Goal: Obtain resource: Download file/media

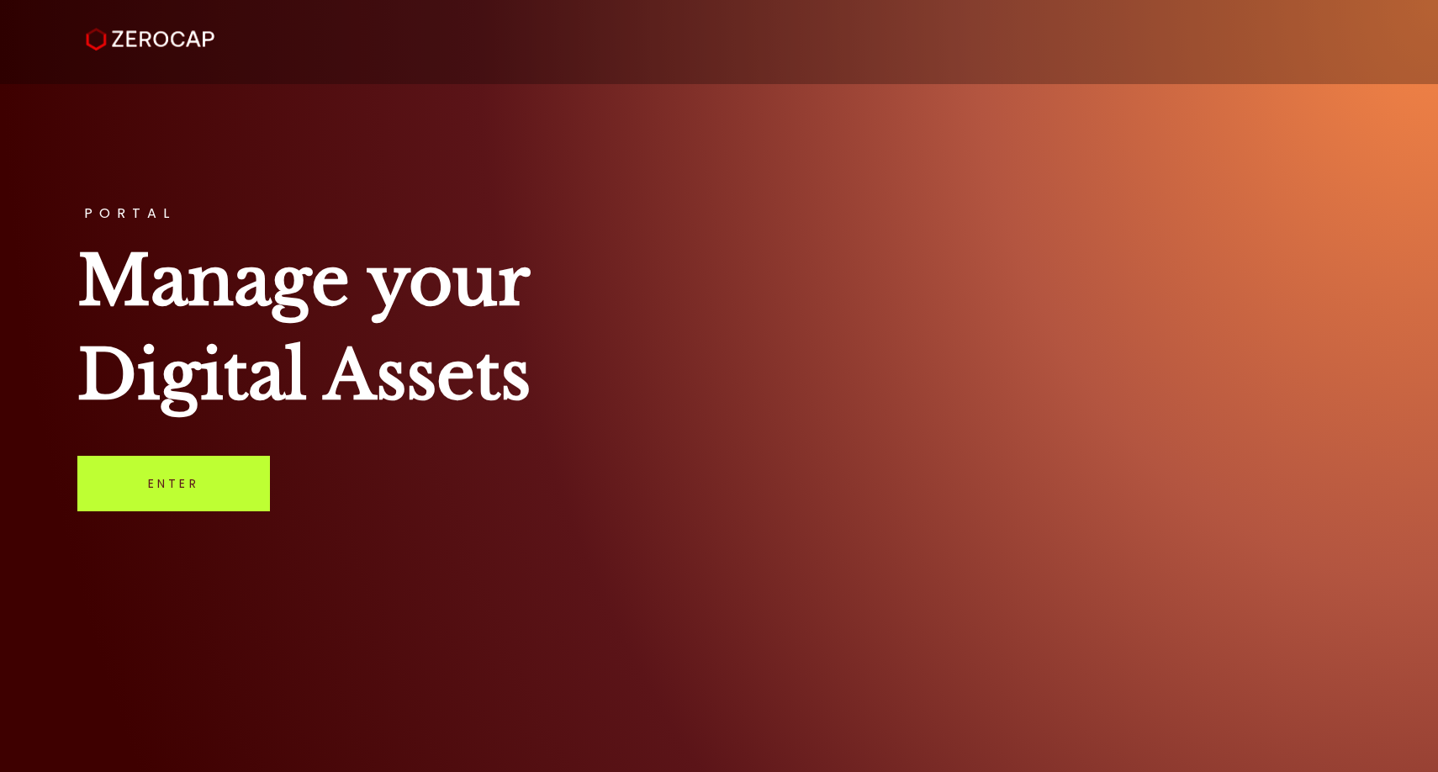
click at [175, 469] on link "Enter" at bounding box center [173, 484] width 193 height 56
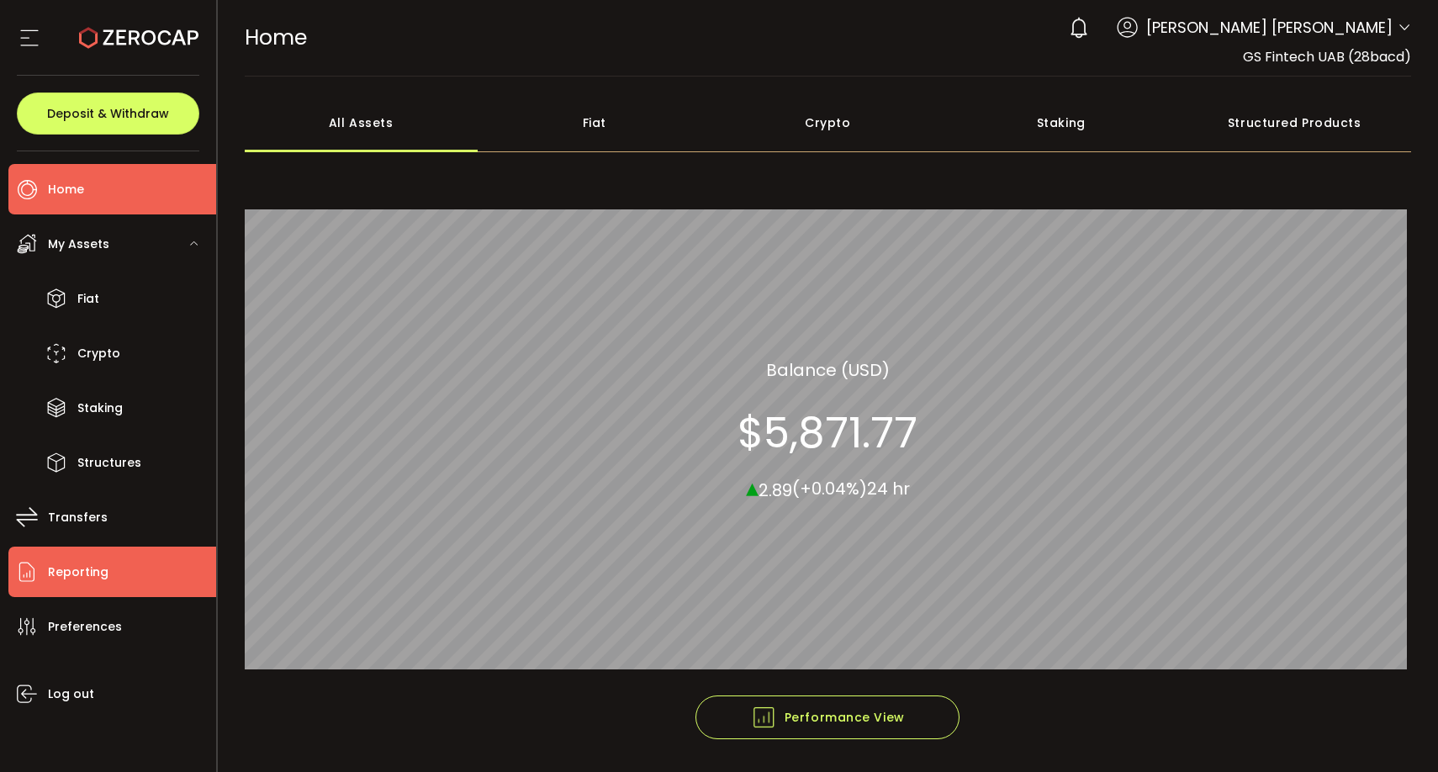
click at [119, 568] on li "Reporting" at bounding box center [112, 572] width 208 height 50
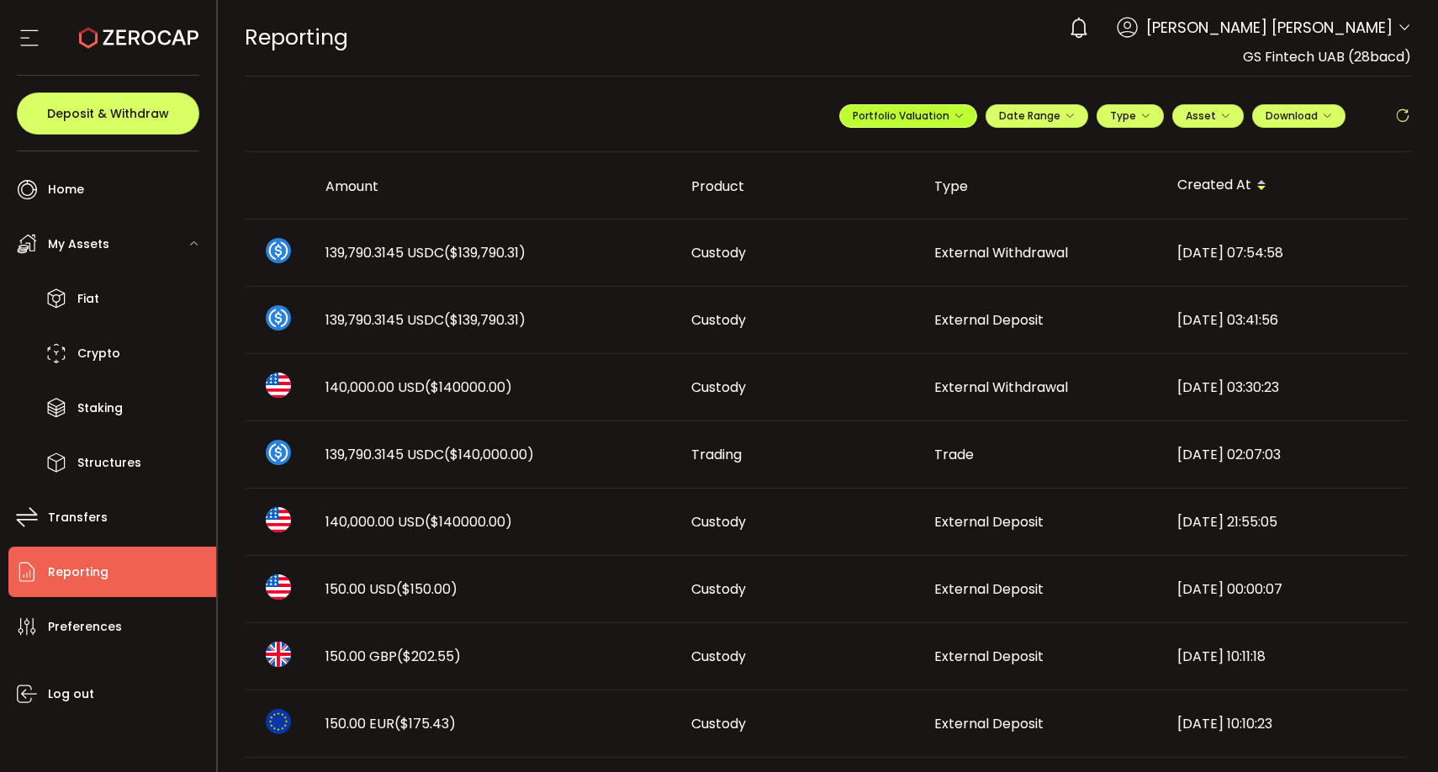
click at [883, 115] on span "Portfolio Valuation" at bounding box center [908, 115] width 111 height 14
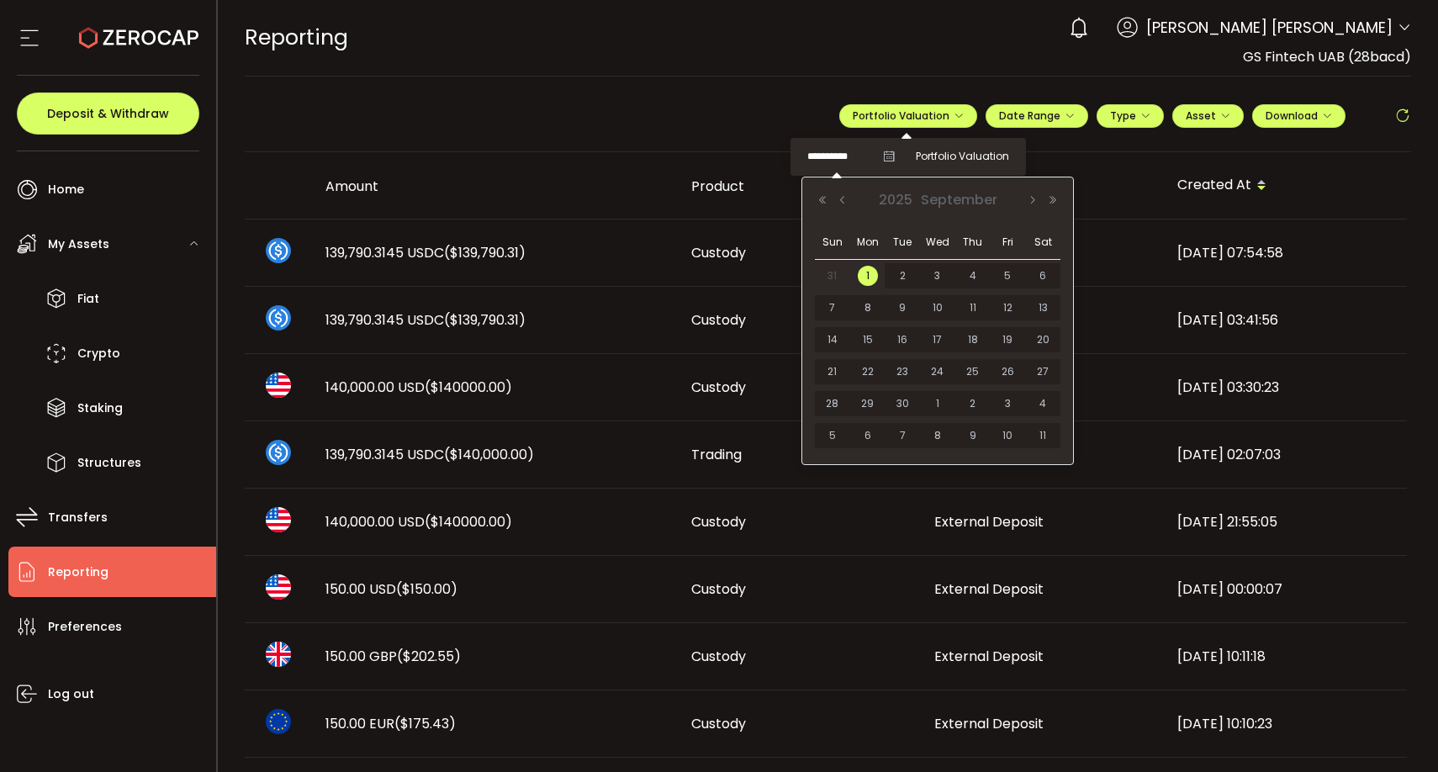
click at [829, 161] on input "**********" at bounding box center [840, 156] width 67 height 21
click at [831, 197] on button "Previous Year" at bounding box center [822, 200] width 20 height 12
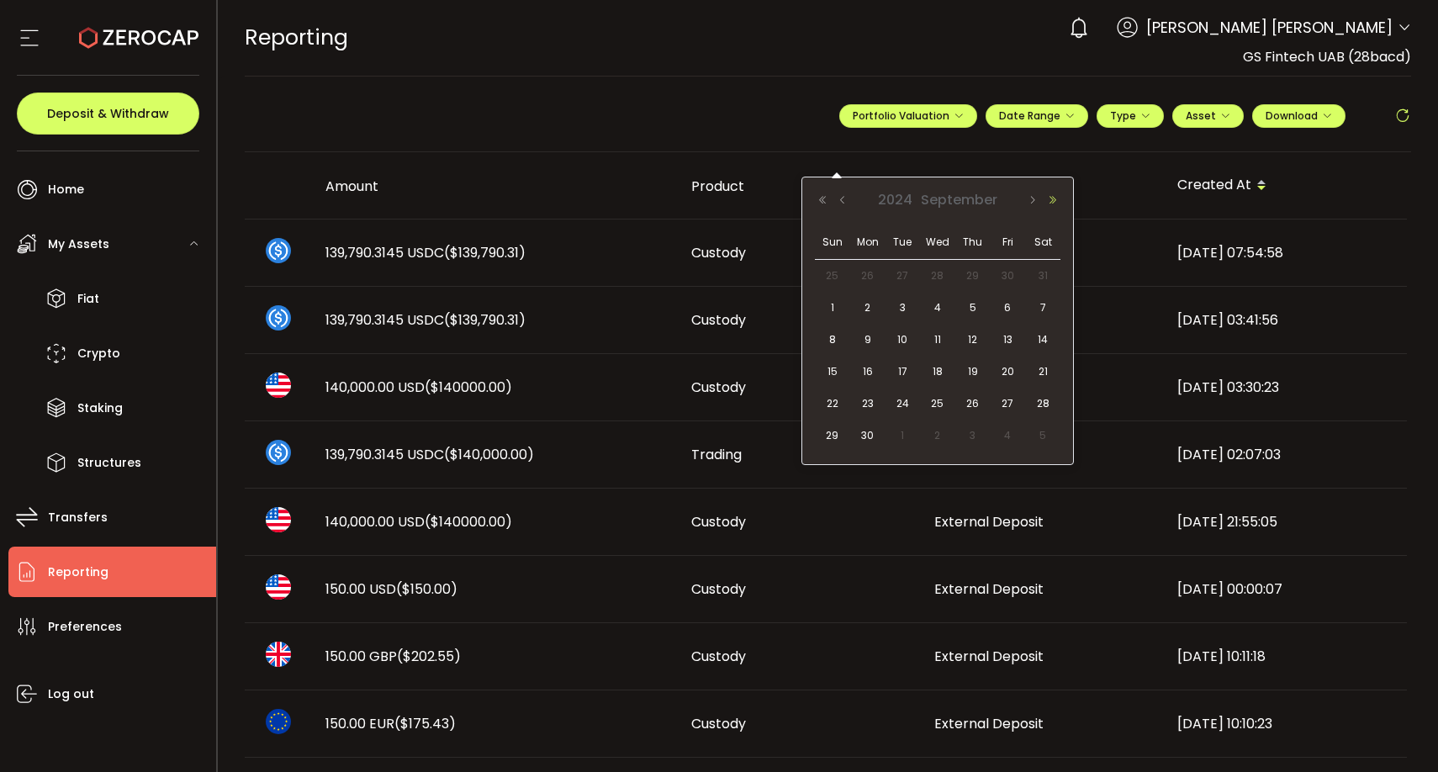
click at [1053, 198] on button "Next Year" at bounding box center [1053, 200] width 20 height 12
click at [844, 203] on button "Previous Month" at bounding box center [843, 200] width 20 height 12
click at [1004, 274] on span "1" at bounding box center [1008, 276] width 20 height 20
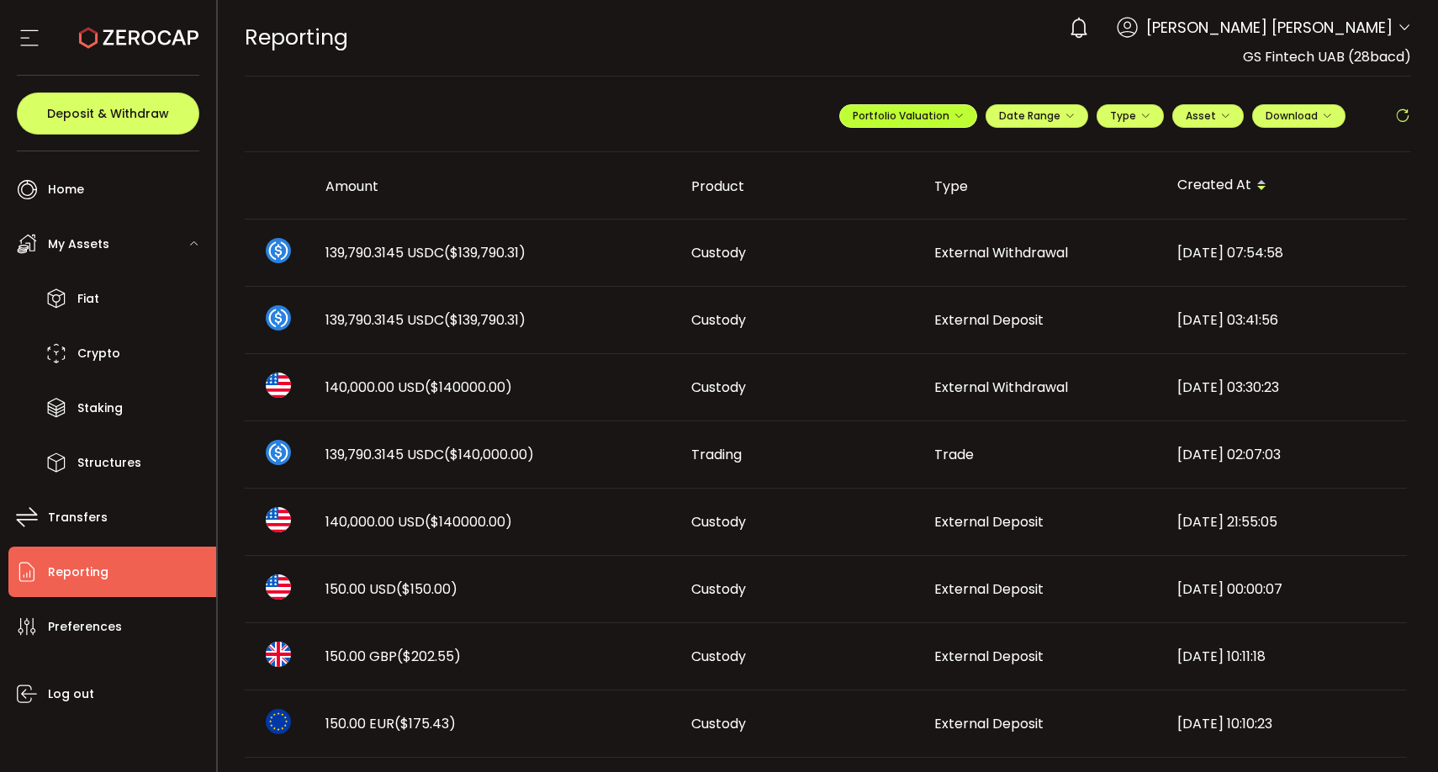
click at [912, 117] on span "Portfolio Valuation" at bounding box center [908, 115] width 111 height 14
click at [839, 160] on input "**********" at bounding box center [840, 156] width 67 height 21
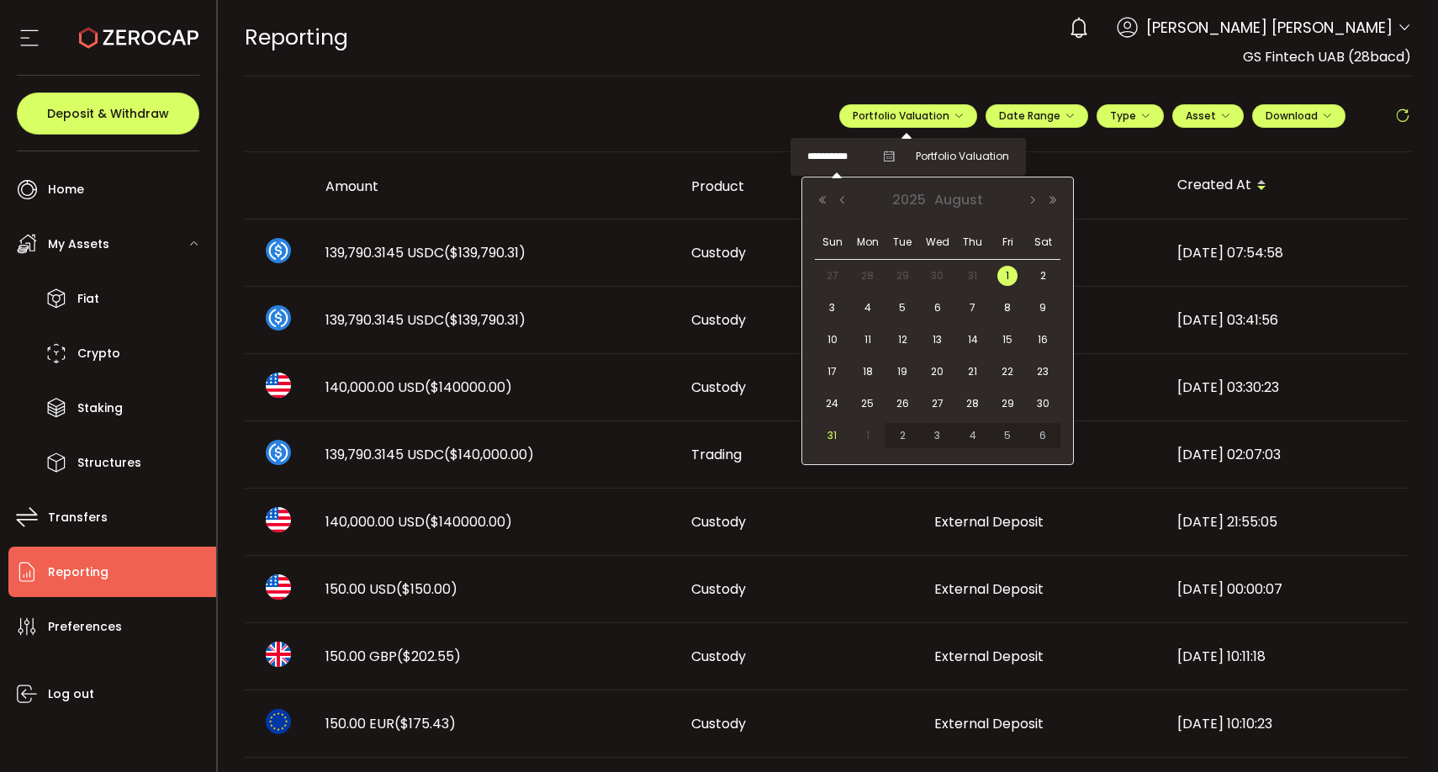
click at [836, 435] on span "31" at bounding box center [833, 436] width 20 height 20
type input "**********"
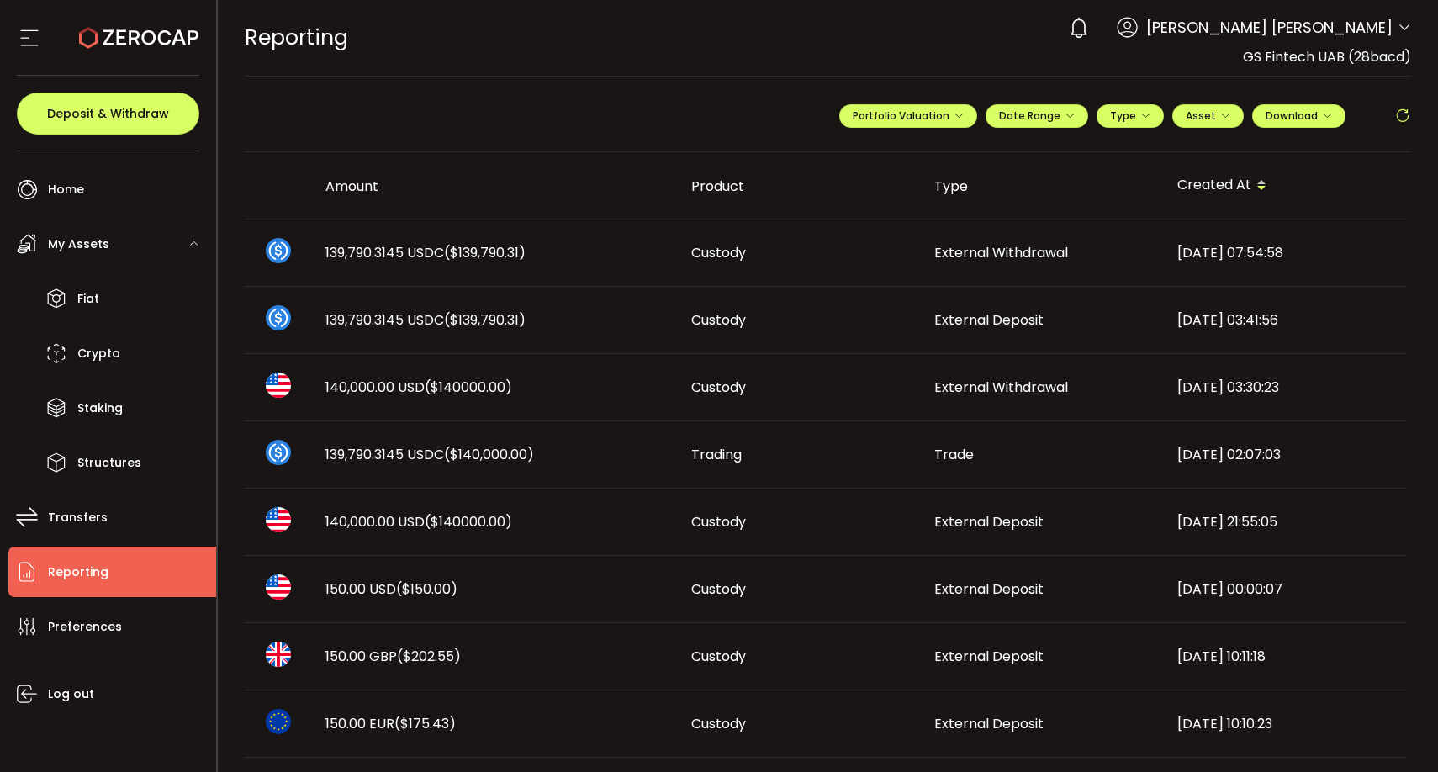
click at [1363, 173] on div "Created At" at bounding box center [1285, 186] width 243 height 29
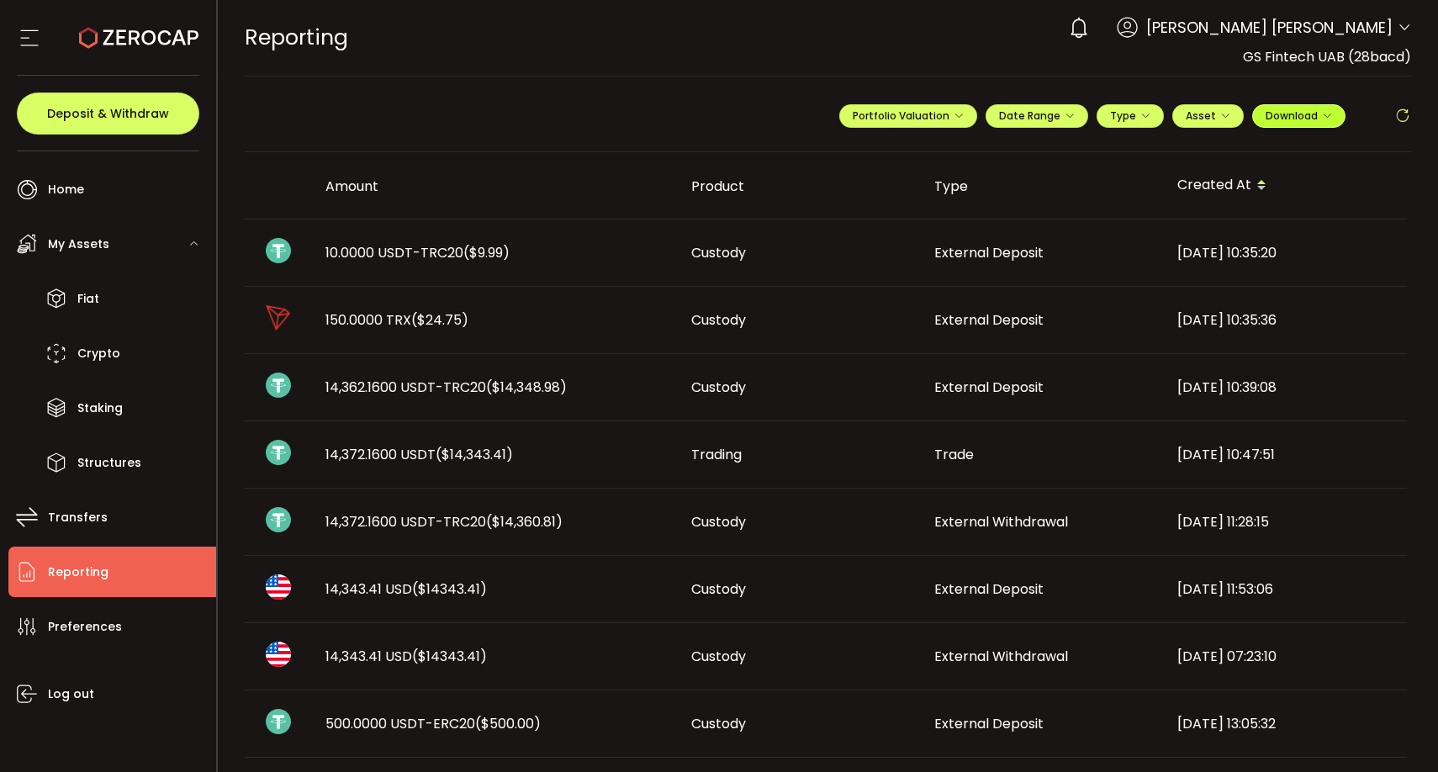
click at [1322, 117] on icon "button" at bounding box center [1327, 116] width 10 height 10
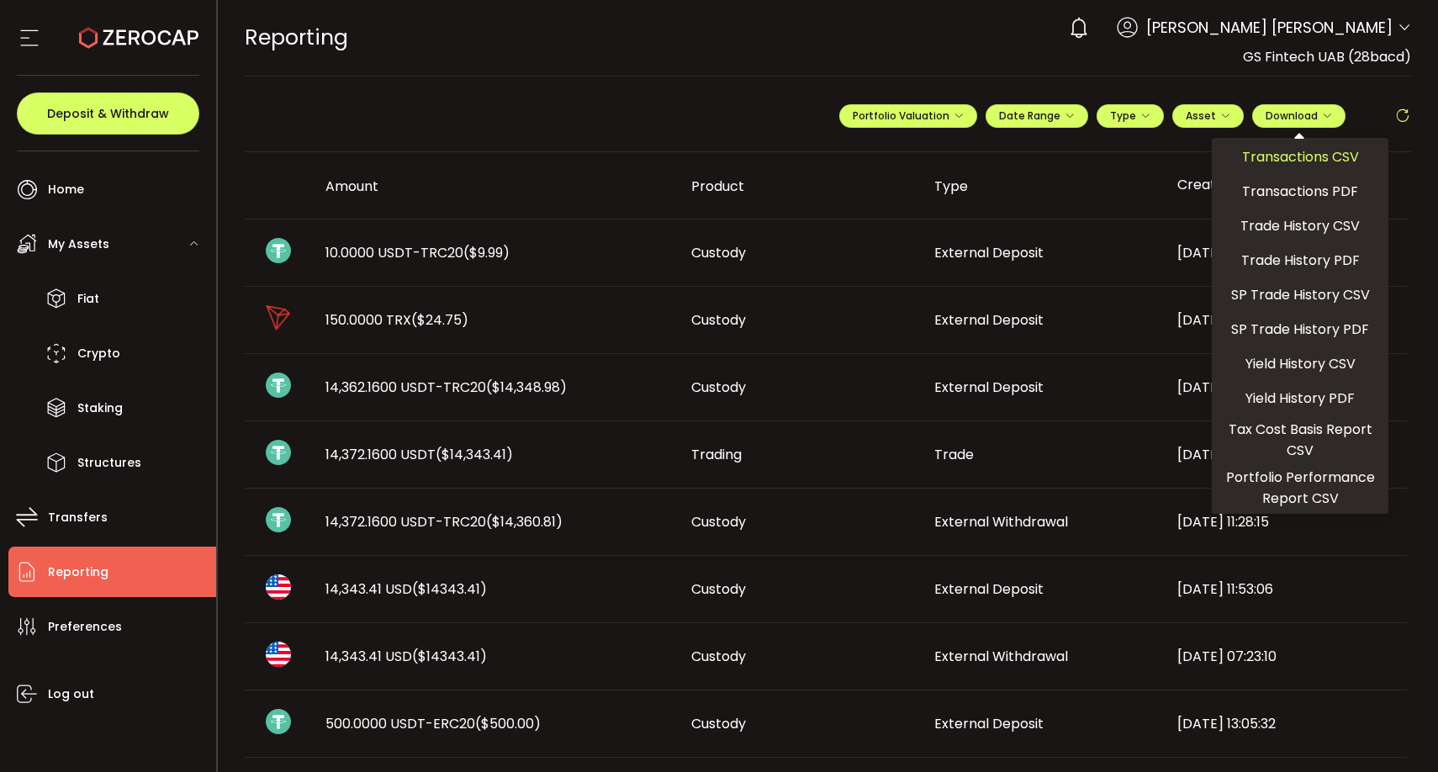
click at [1342, 161] on span "Transactions CSV" at bounding box center [1300, 156] width 117 height 21
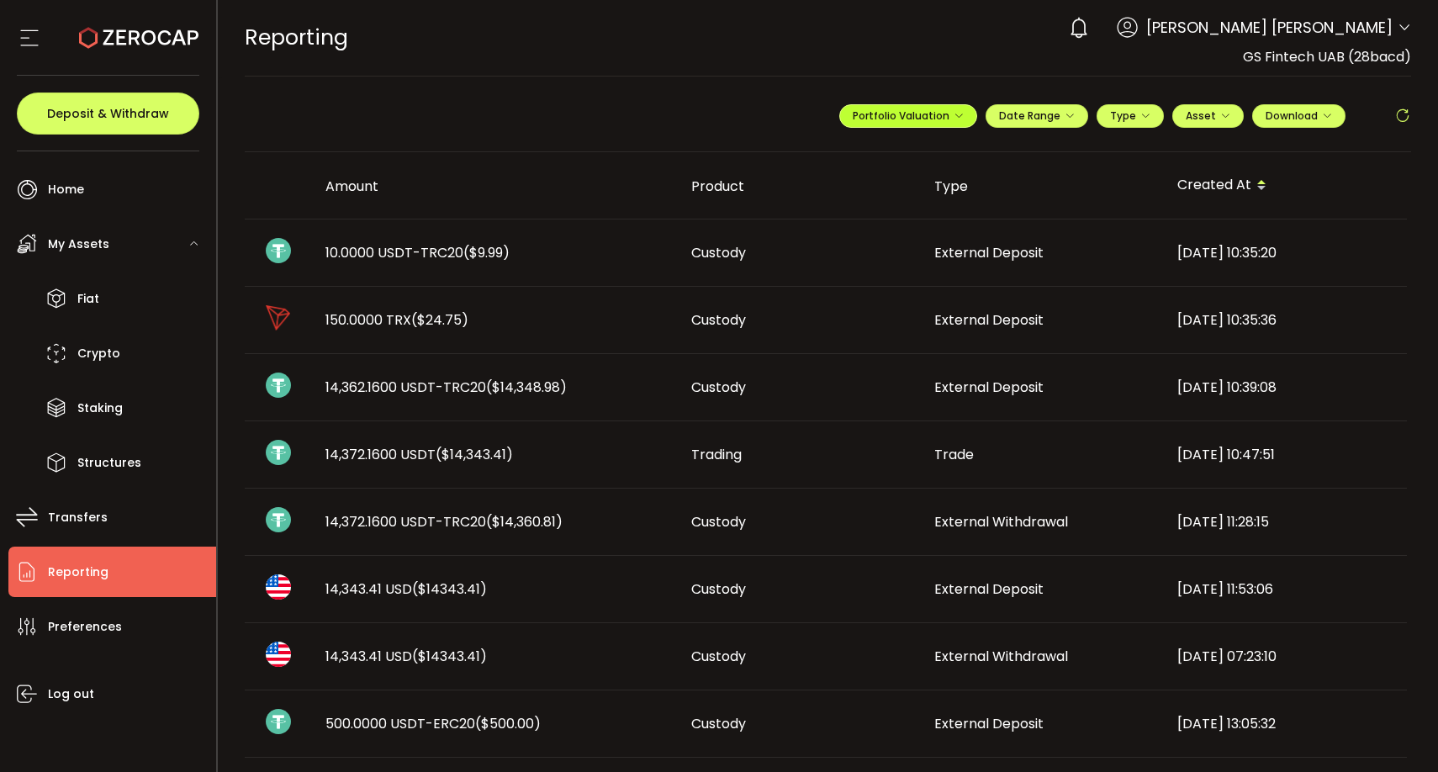
click at [941, 119] on span "Portfolio Valuation" at bounding box center [908, 115] width 111 height 14
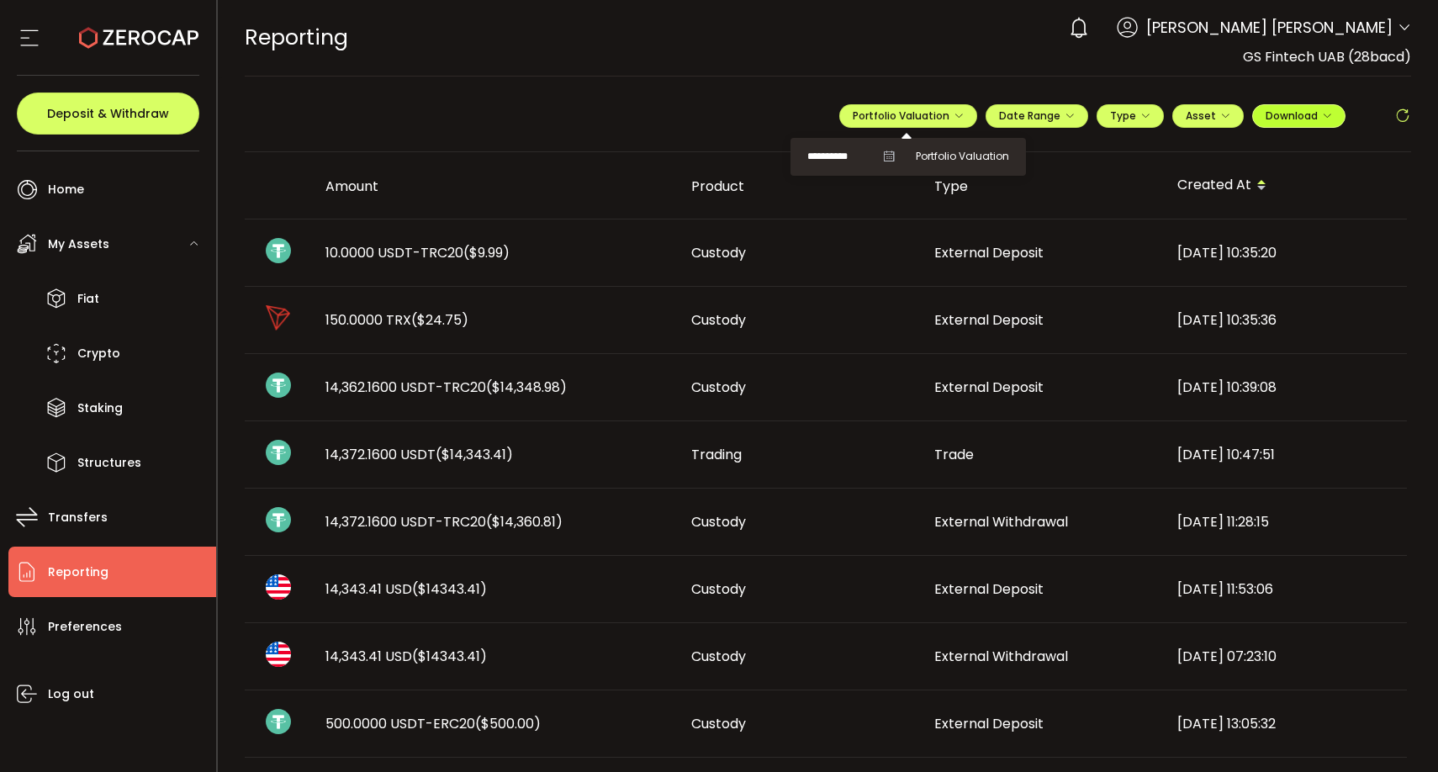
click at [1304, 115] on span "Download" at bounding box center [1299, 115] width 66 height 14
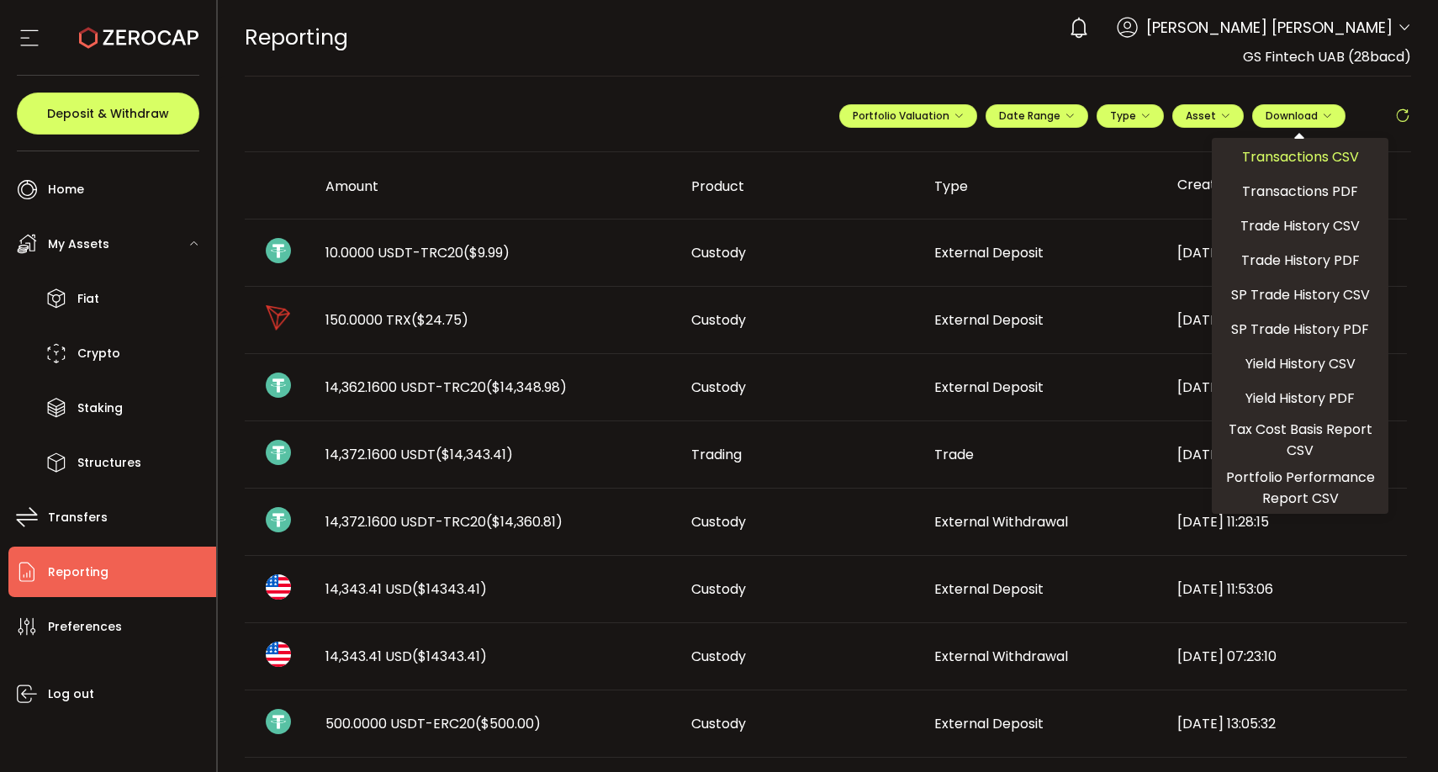
click at [1311, 151] on span "Transactions CSV" at bounding box center [1300, 156] width 117 height 21
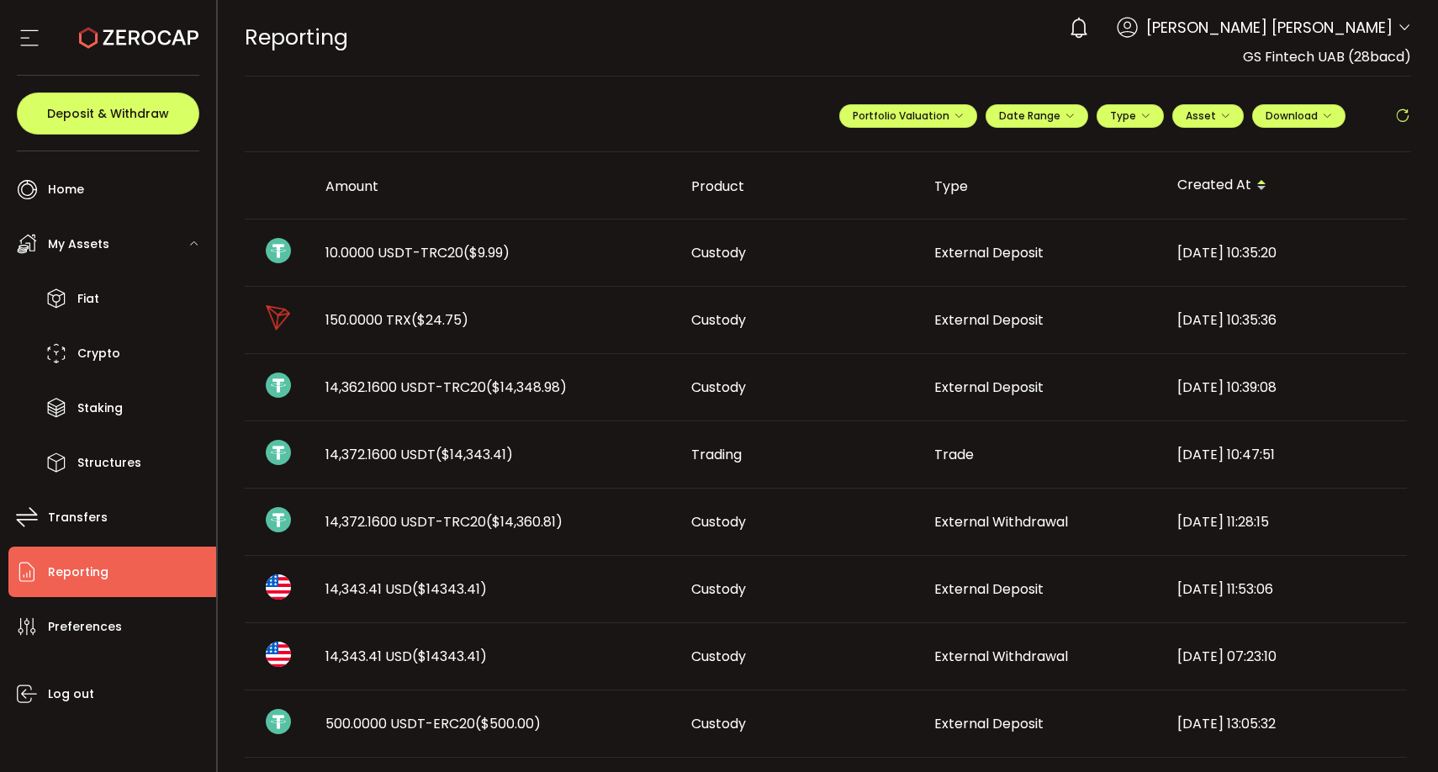
click at [518, 17] on div "REPORTING Buy Power $0.00 USD Reporting Reporting Your verification is pending …" at bounding box center [828, 38] width 1167 height 76
click at [1398, 21] on icon at bounding box center [1404, 27] width 13 height 13
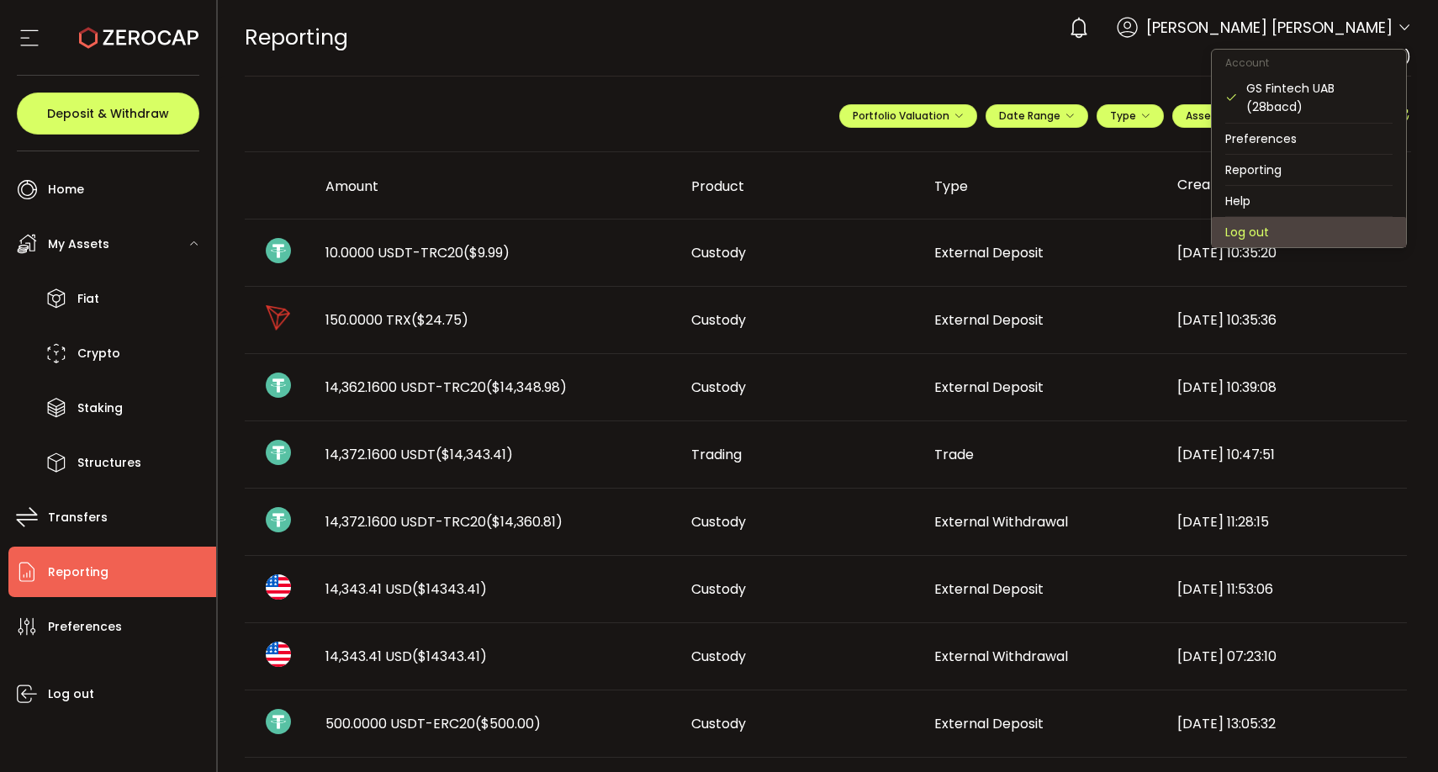
click at [1270, 225] on li "Log out" at bounding box center [1309, 232] width 194 height 30
